Goal: Information Seeking & Learning: Learn about a topic

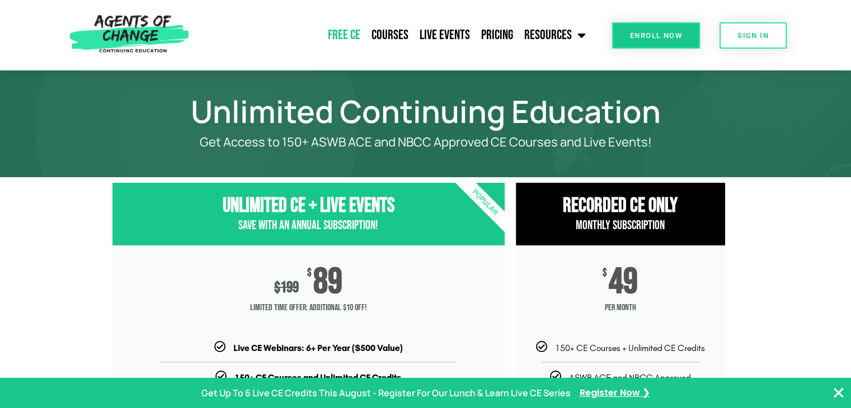
click at [350, 34] on link "Free CE" at bounding box center [344, 35] width 44 height 28
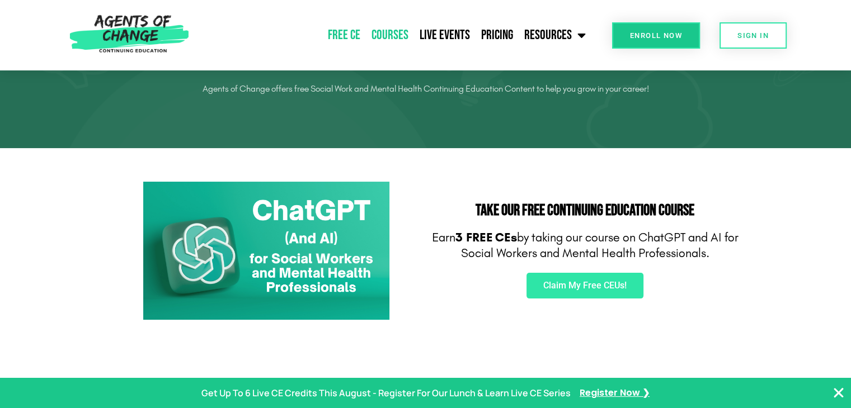
scroll to position [56, 0]
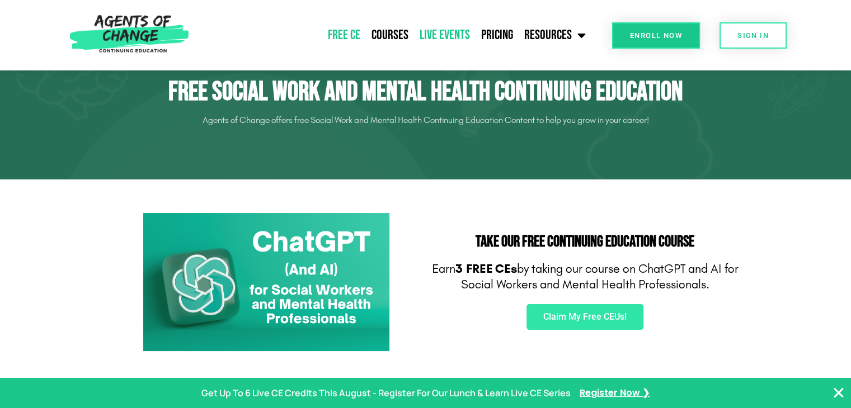
click at [452, 32] on link "Live Events" at bounding box center [445, 35] width 62 height 28
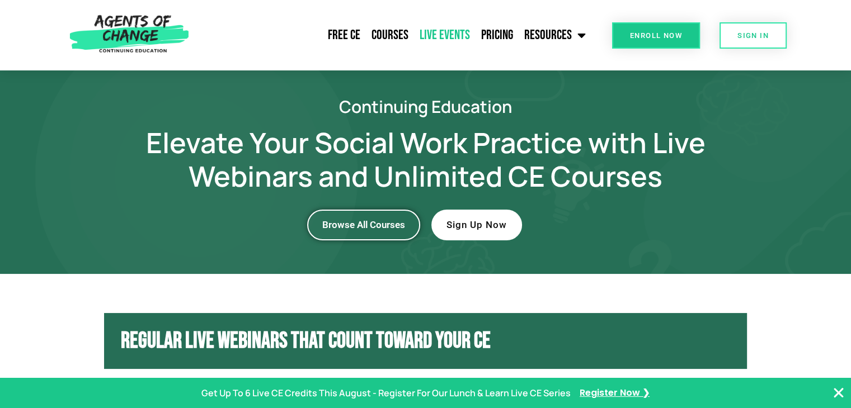
click at [357, 224] on span "Browse All Courses" at bounding box center [363, 225] width 83 height 10
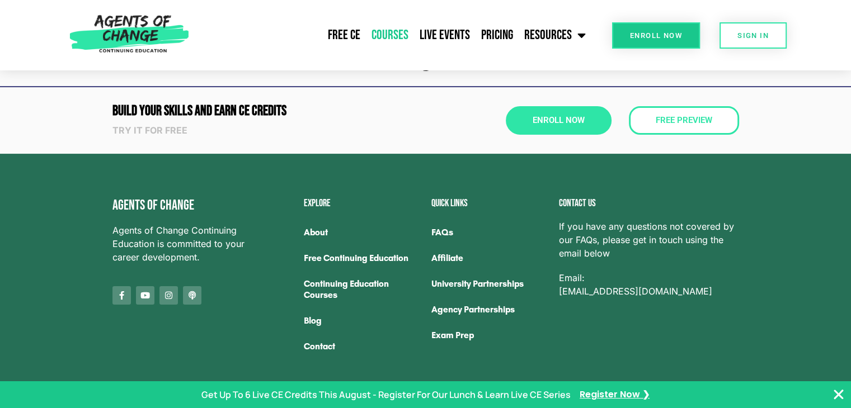
scroll to position [224, 0]
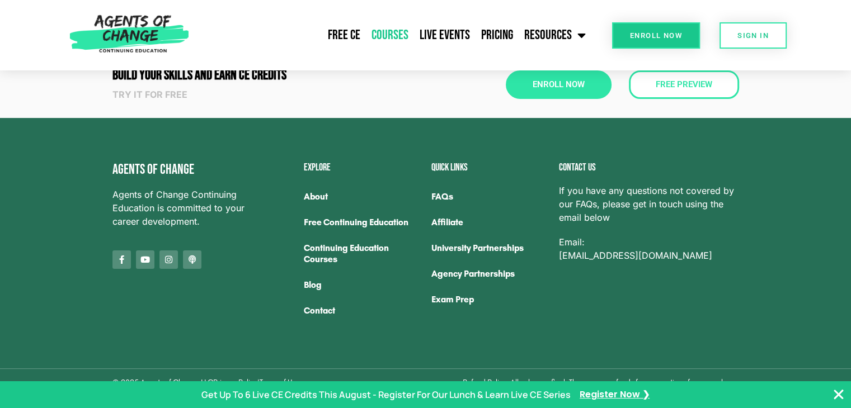
click at [836, 393] on icon "Close Banner" at bounding box center [838, 394] width 13 height 13
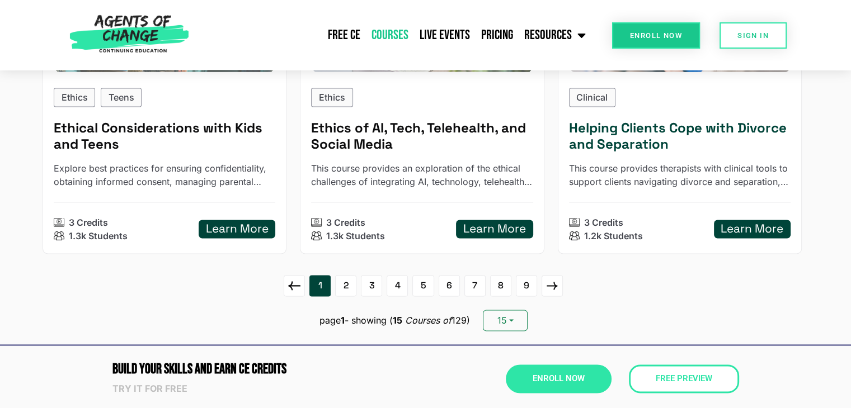
scroll to position [1678, 0]
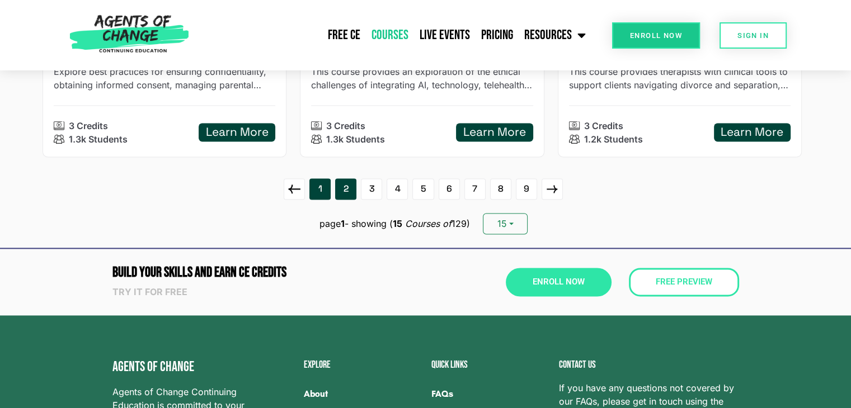
click at [351, 190] on link "2" at bounding box center [345, 188] width 21 height 21
